Goal: Complete application form

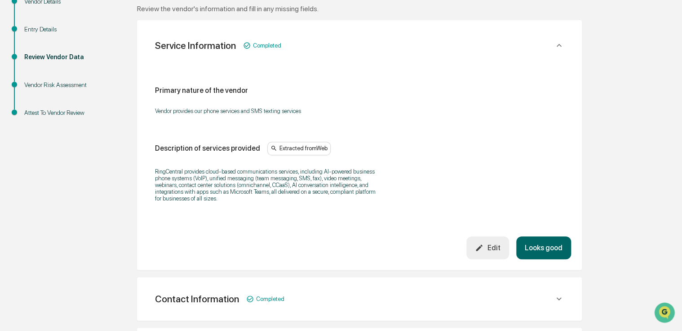
scroll to position [149, 0]
click at [546, 251] on button "Looks good" at bounding box center [543, 247] width 55 height 23
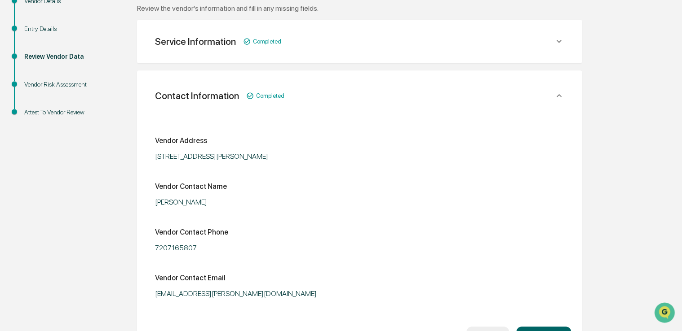
scroll to position [169, 0]
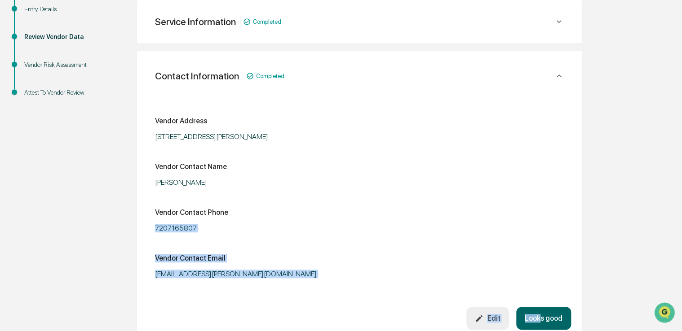
drag, startPoint x: 536, startPoint y: 204, endPoint x: 540, endPoint y: 333, distance: 129.4
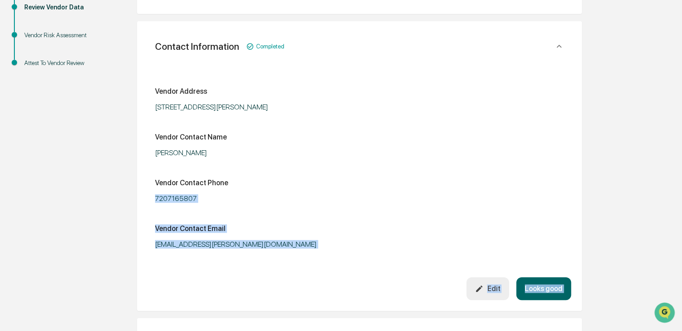
drag, startPoint x: 540, startPoint y: 333, endPoint x: 540, endPoint y: 294, distance: 39.5
click at [540, 294] on button "Looks good" at bounding box center [543, 289] width 55 height 23
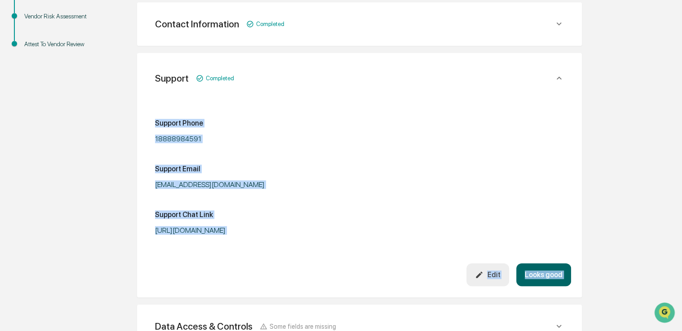
scroll to position [219, 0]
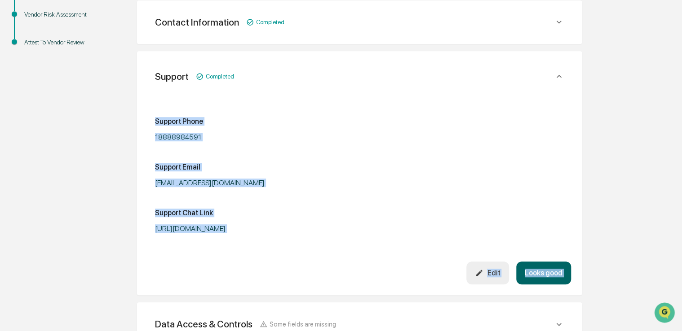
click at [544, 267] on button "Looks good" at bounding box center [543, 273] width 55 height 23
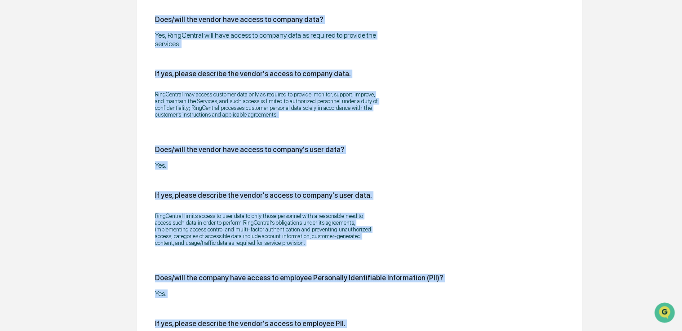
scroll to position [417, 0]
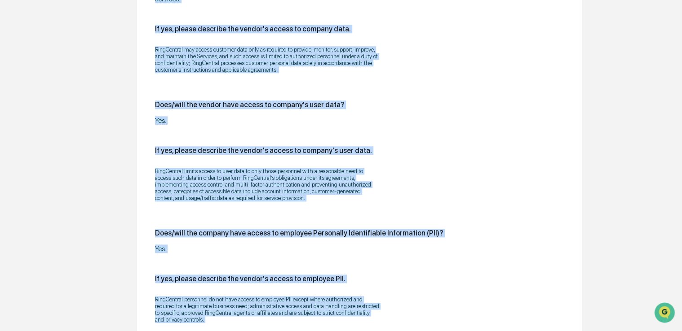
click at [537, 153] on div "If yes, please describe the vendor's access to company's user data." at bounding box center [359, 150] width 409 height 9
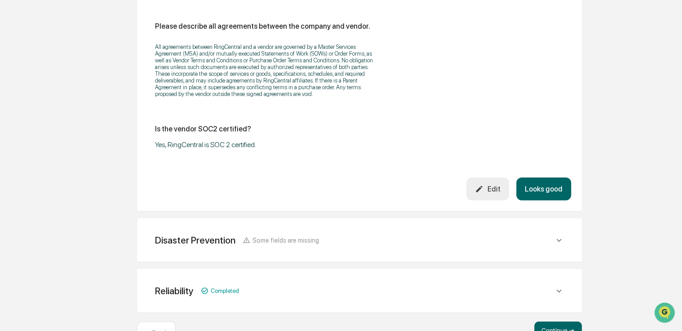
scroll to position [1196, 0]
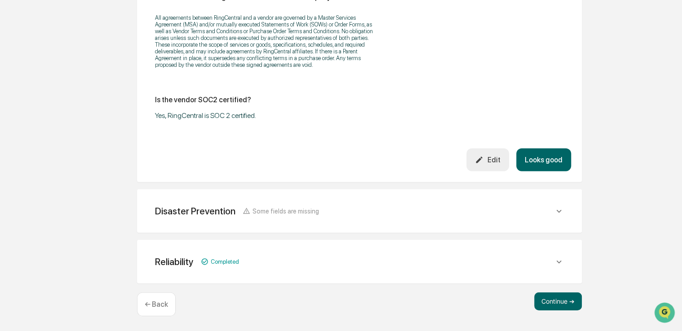
click at [543, 163] on button "Looks good" at bounding box center [543, 160] width 55 height 23
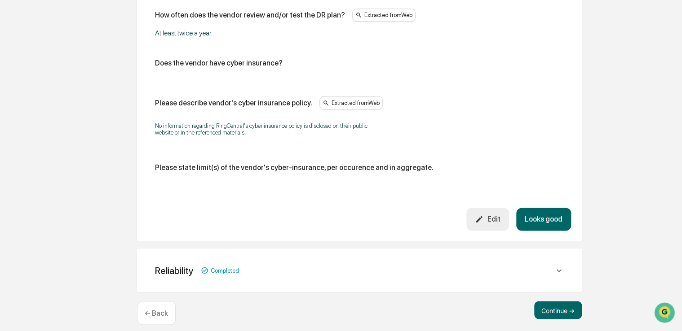
scroll to position [583, 0]
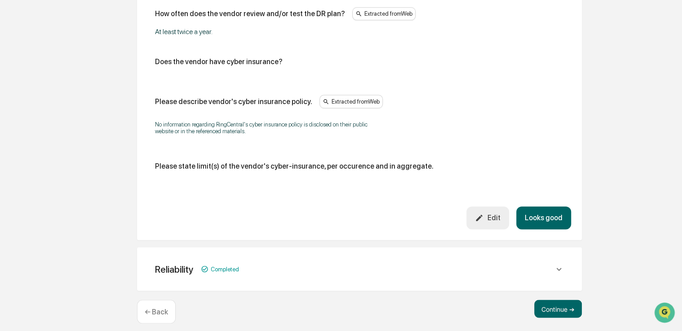
click at [535, 218] on button "Looks good" at bounding box center [543, 218] width 55 height 23
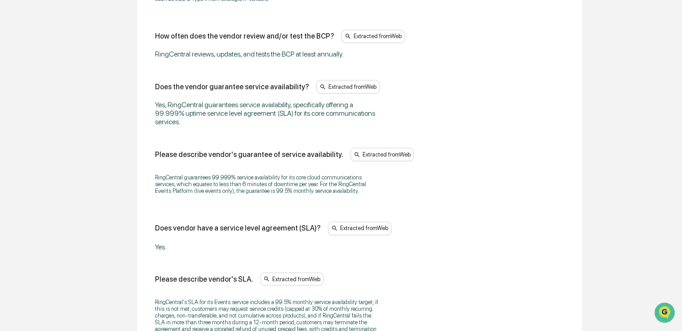
scroll to position [735, 0]
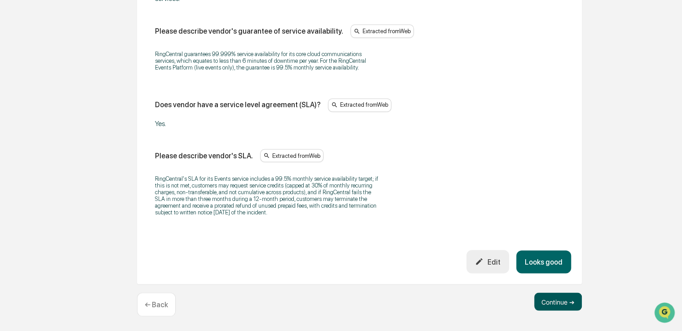
click at [550, 304] on button "Continue ➔" at bounding box center [558, 302] width 48 height 18
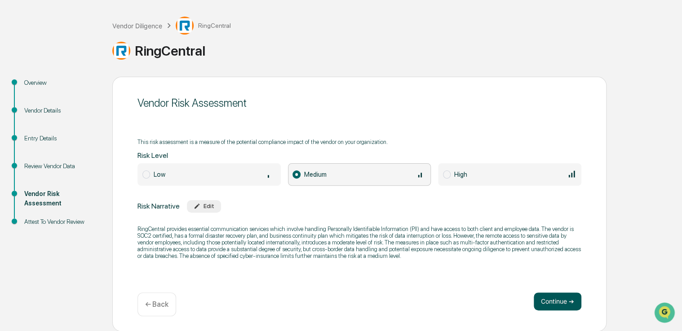
click at [548, 301] on button "Continue ➔" at bounding box center [558, 302] width 48 height 18
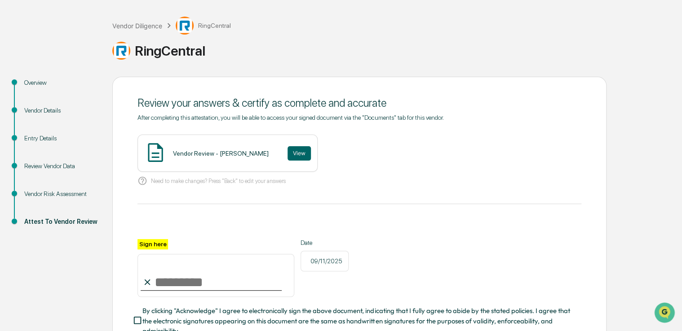
click at [269, 280] on input "Sign here" at bounding box center [215, 275] width 157 height 43
type input "**********"
click at [205, 318] on span "By clicking "Acknowledge" I agree to electronically sign the above document, in…" at bounding box center [358, 321] width 432 height 30
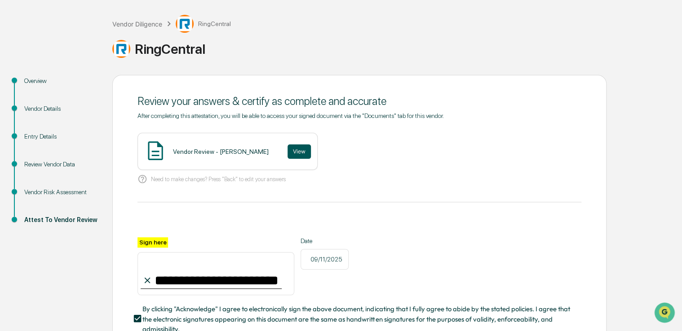
click at [287, 148] on button "View" at bounding box center [298, 152] width 23 height 14
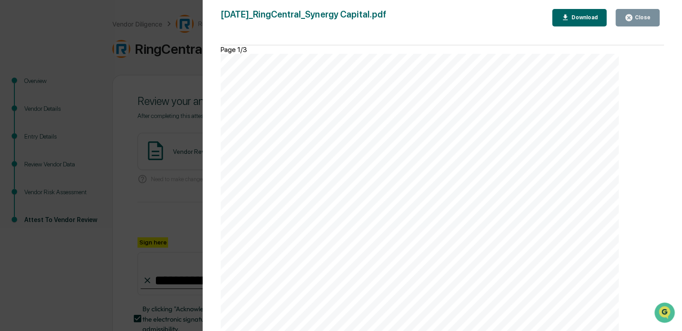
scroll to position [1452, 0]
click at [643, 19] on div "Close" at bounding box center [642, 17] width 18 height 6
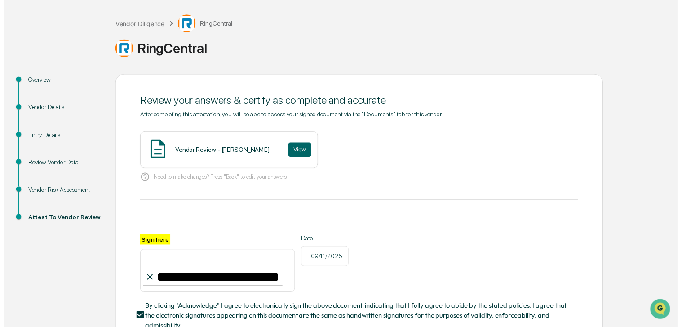
scroll to position [108, 0]
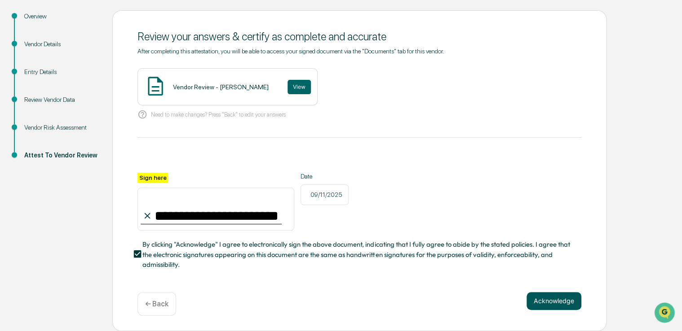
click at [551, 298] on button "Acknowledge" at bounding box center [553, 301] width 55 height 18
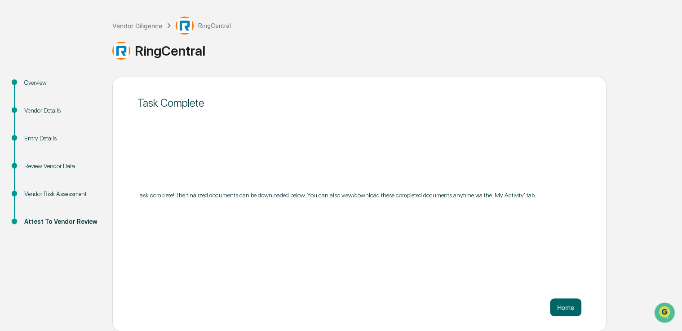
scroll to position [0, 0]
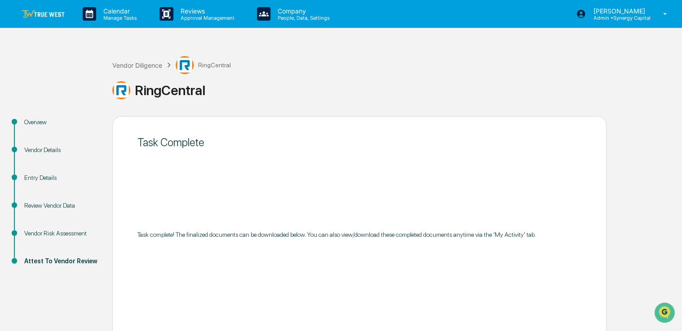
click at [44, 21] on link at bounding box center [49, 14] width 54 height 28
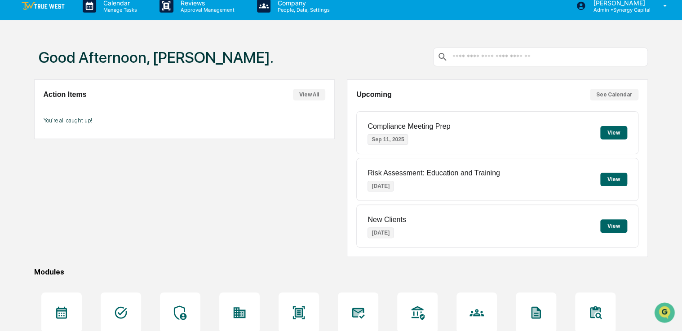
scroll to position [102, 0]
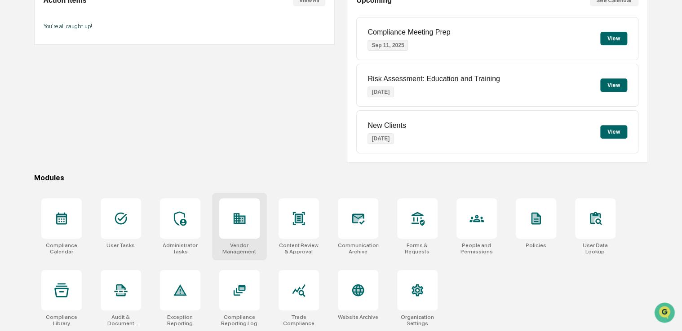
click at [237, 227] on div at bounding box center [239, 219] width 40 height 40
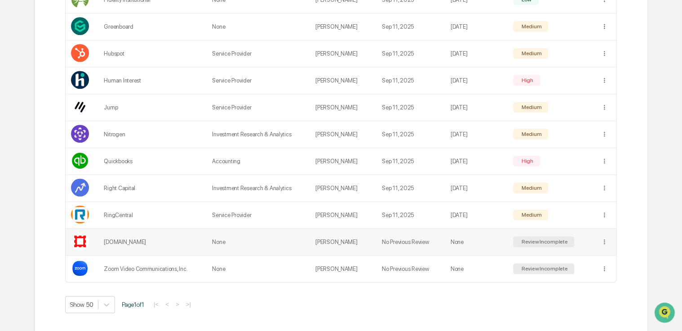
click at [269, 245] on td "None" at bounding box center [258, 242] width 103 height 27
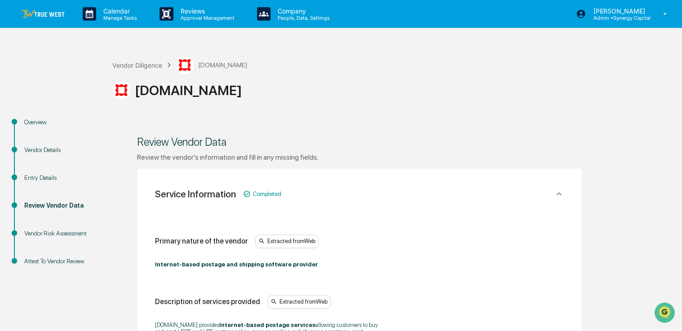
click at [31, 121] on div "Overview" at bounding box center [61, 122] width 74 height 9
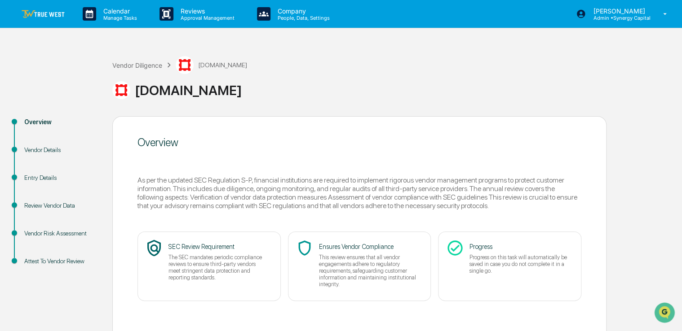
scroll to position [40, 0]
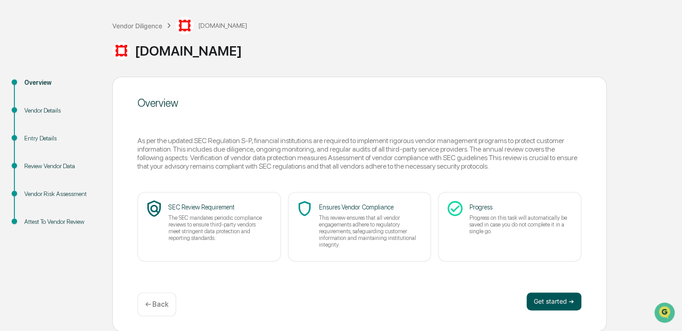
click at [552, 294] on button "Get started ➔" at bounding box center [553, 302] width 55 height 18
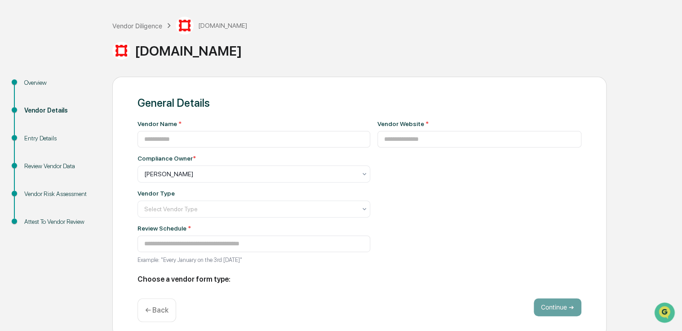
type input "**********"
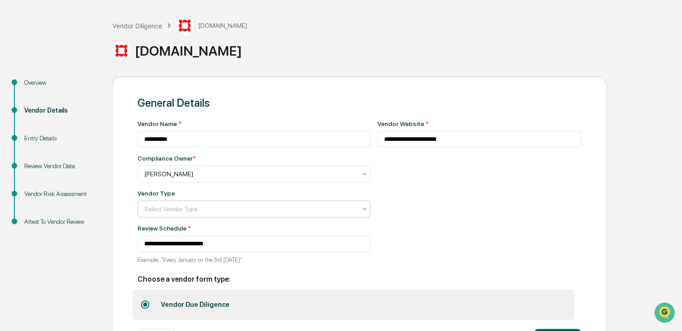
click at [296, 208] on div at bounding box center [250, 209] width 212 height 9
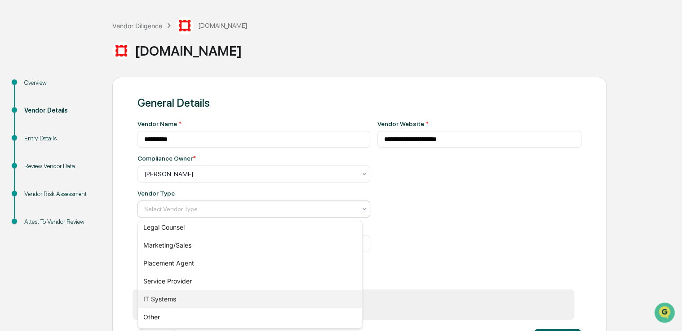
scroll to position [130, 0]
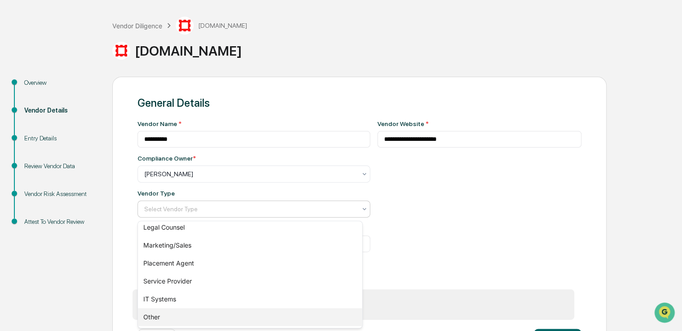
click at [237, 311] on div "Other" at bounding box center [250, 318] width 224 height 18
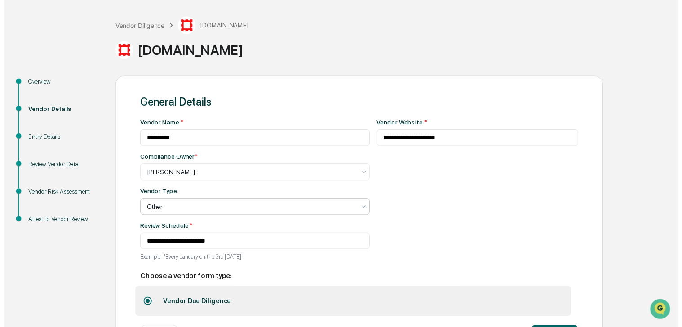
scroll to position [78, 0]
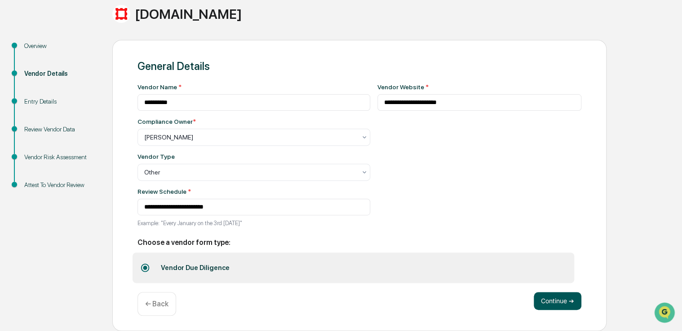
click at [540, 304] on button "Continue ➔" at bounding box center [558, 301] width 48 height 18
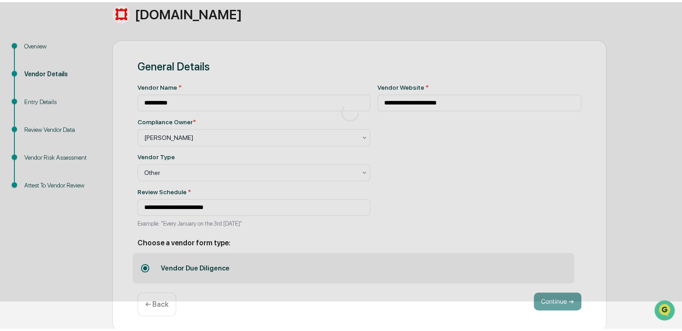
scroll to position [40, 0]
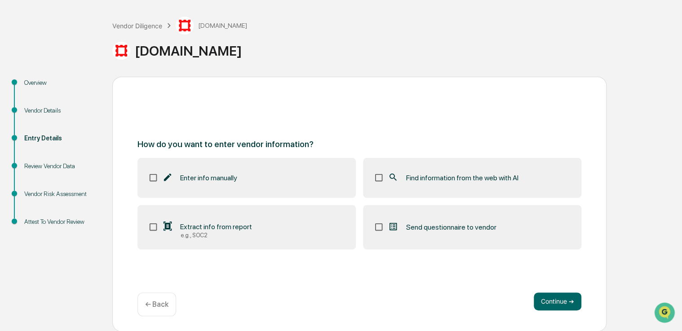
click at [410, 177] on span "Find information from the web with AI" at bounding box center [462, 178] width 112 height 9
click at [546, 304] on button "Continue ➔" at bounding box center [558, 302] width 48 height 18
